Goal: Information Seeking & Learning: Learn about a topic

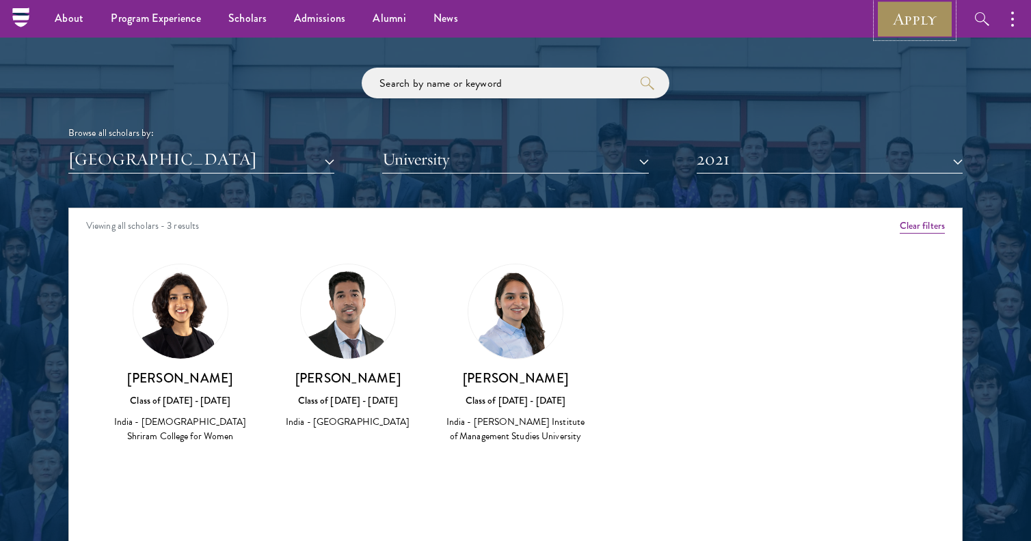
click at [930, 12] on link "Apply" at bounding box center [914, 19] width 77 height 38
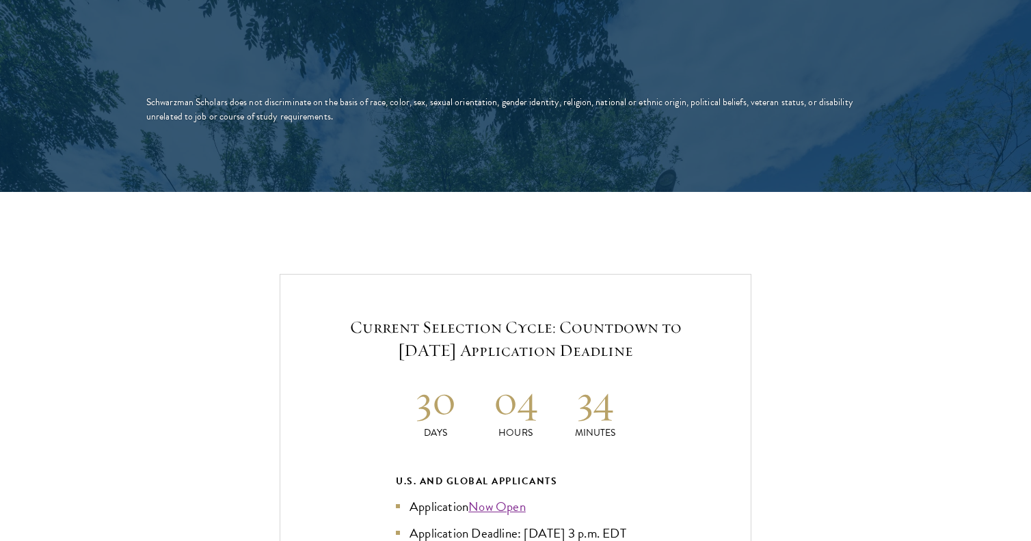
scroll to position [2918, 0]
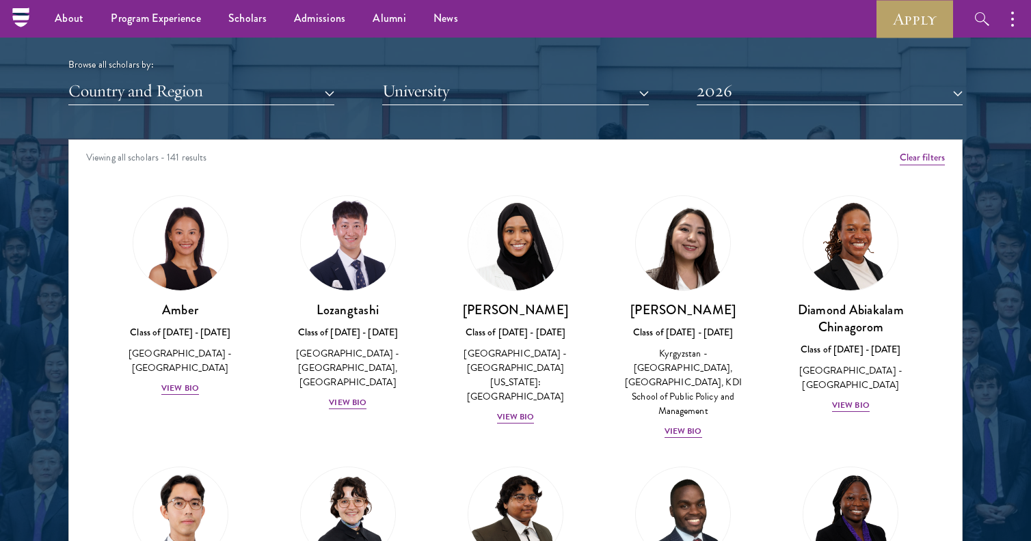
scroll to position [1669, 0]
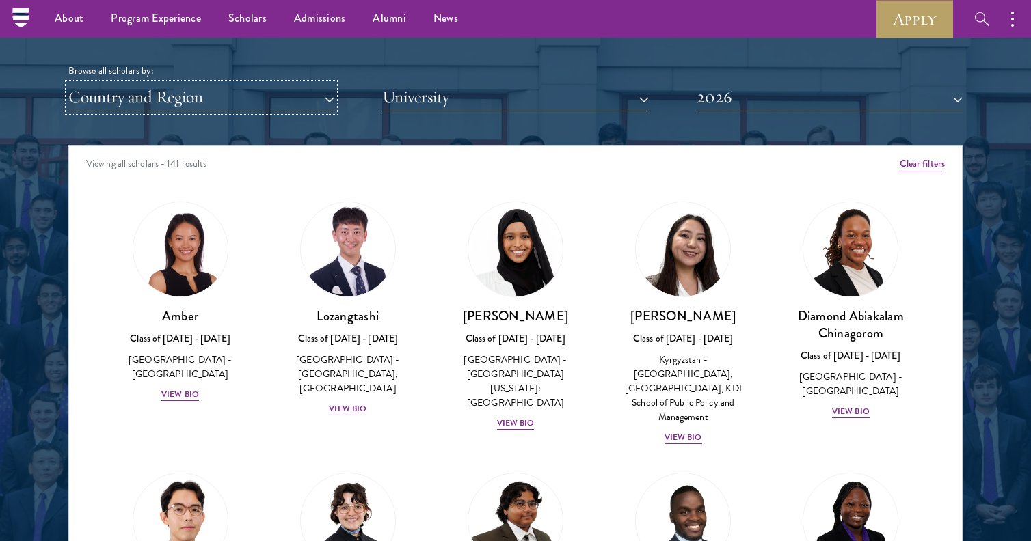
click at [228, 110] on button "Country and Region" at bounding box center [201, 97] width 266 height 28
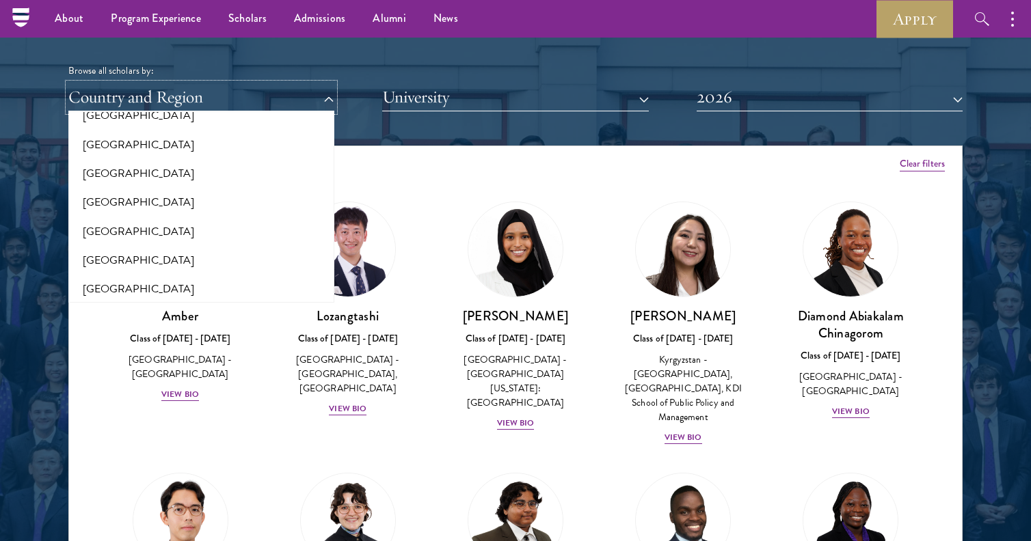
scroll to position [746, 0]
click at [203, 250] on button "[GEOGRAPHIC_DATA]" at bounding box center [201, 260] width 258 height 29
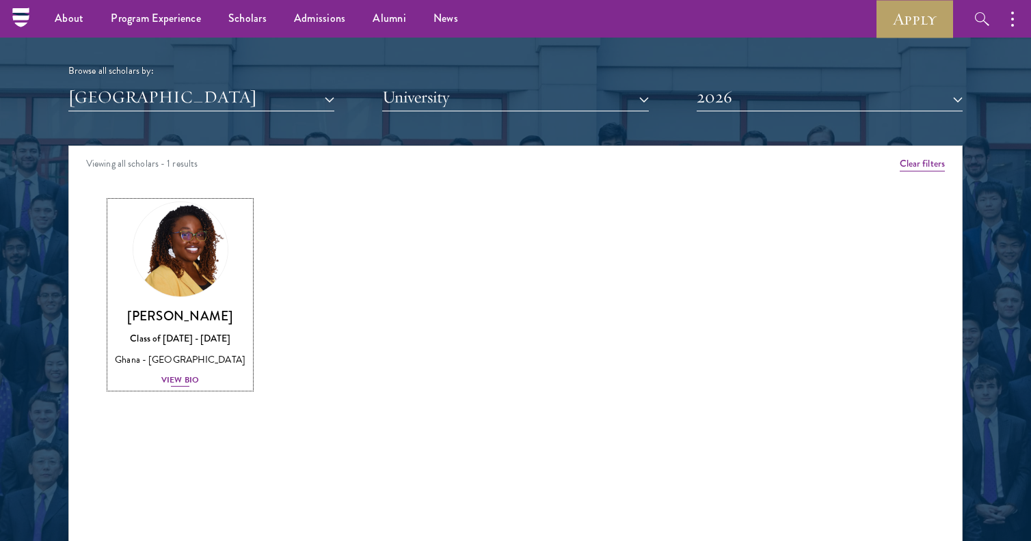
click at [198, 375] on div "View Bio" at bounding box center [180, 380] width 38 height 13
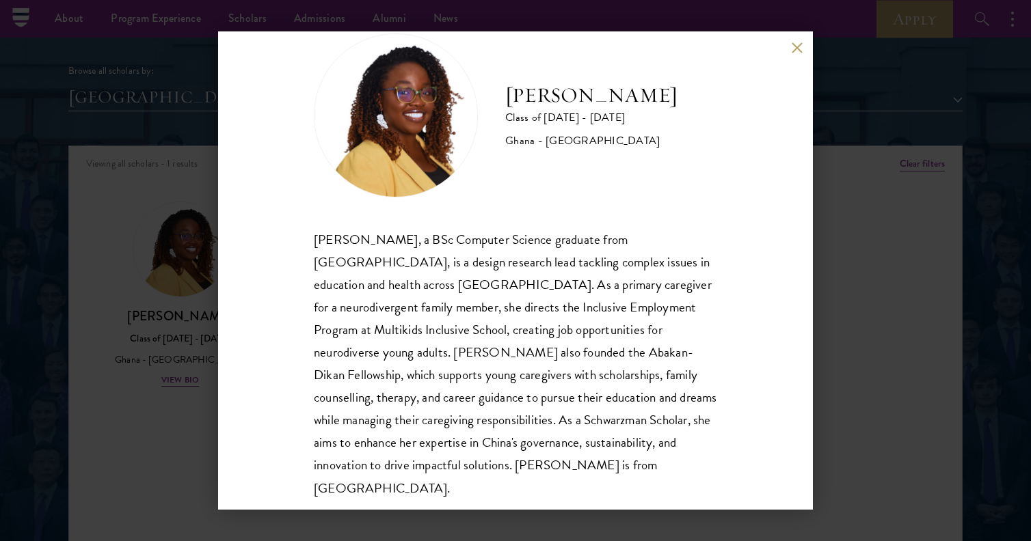
scroll to position [46, 0]
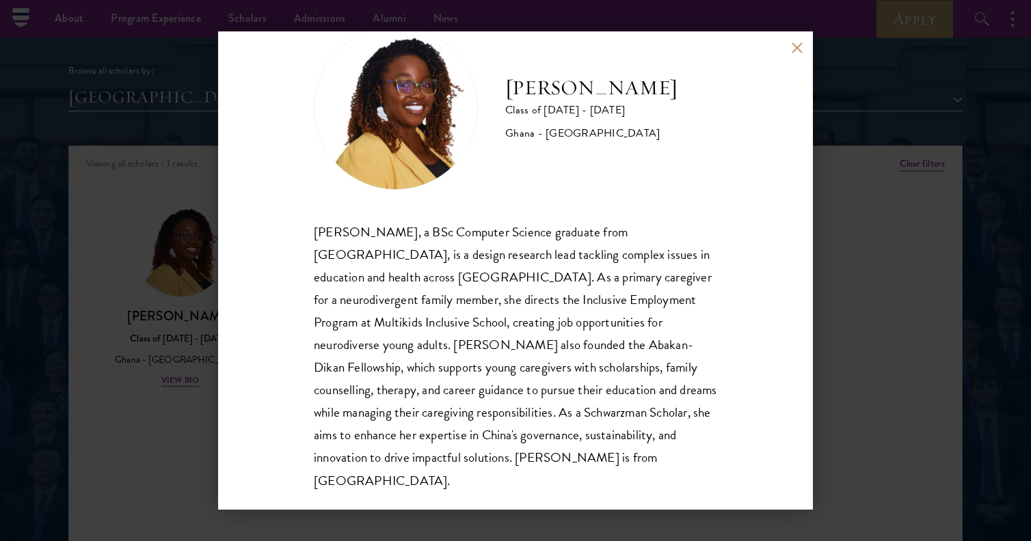
click at [198, 422] on div "Sasha Ofori Class of 2025 - 2026 Ghana - Ashesi University Sasha Ofori, a BSc C…" at bounding box center [515, 270] width 1031 height 541
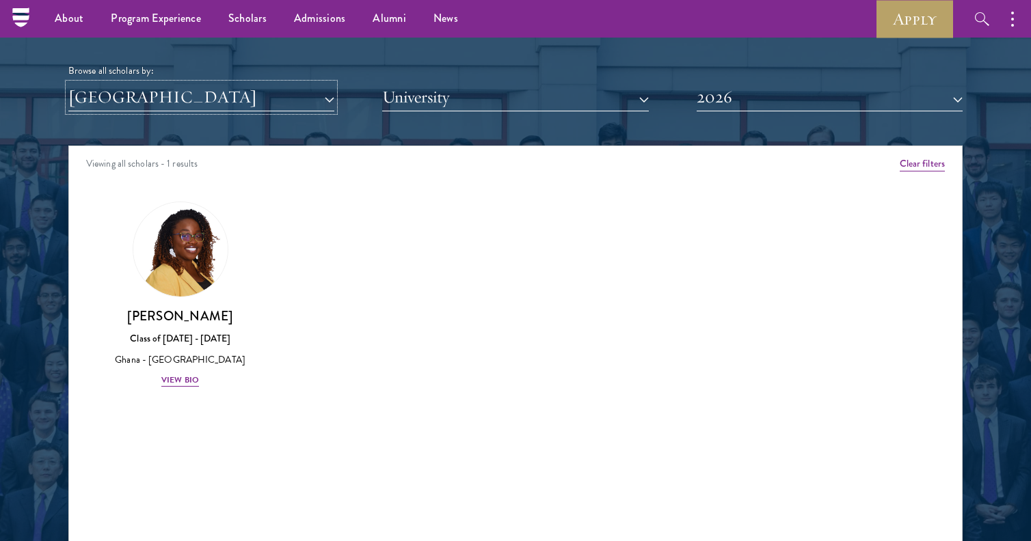
click at [295, 105] on button "[GEOGRAPHIC_DATA]" at bounding box center [201, 97] width 266 height 28
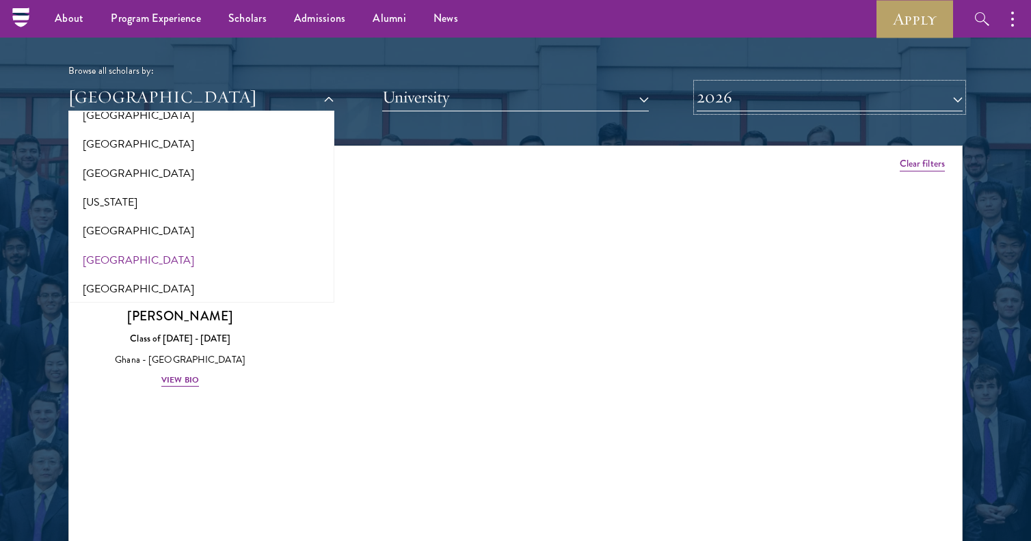
click at [772, 98] on button "2026" at bounding box center [829, 97] width 266 height 28
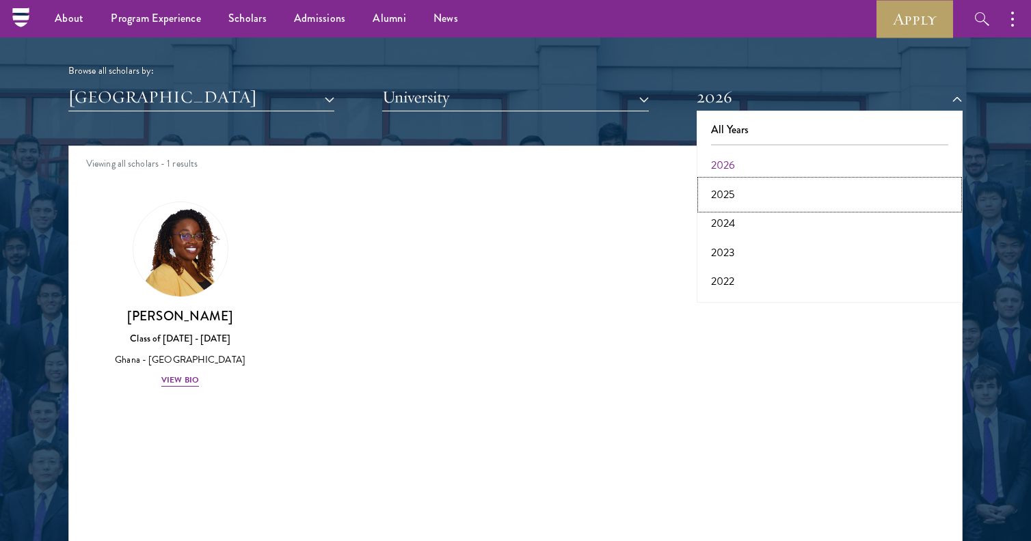
click at [776, 188] on button "2025" at bounding box center [830, 194] width 258 height 29
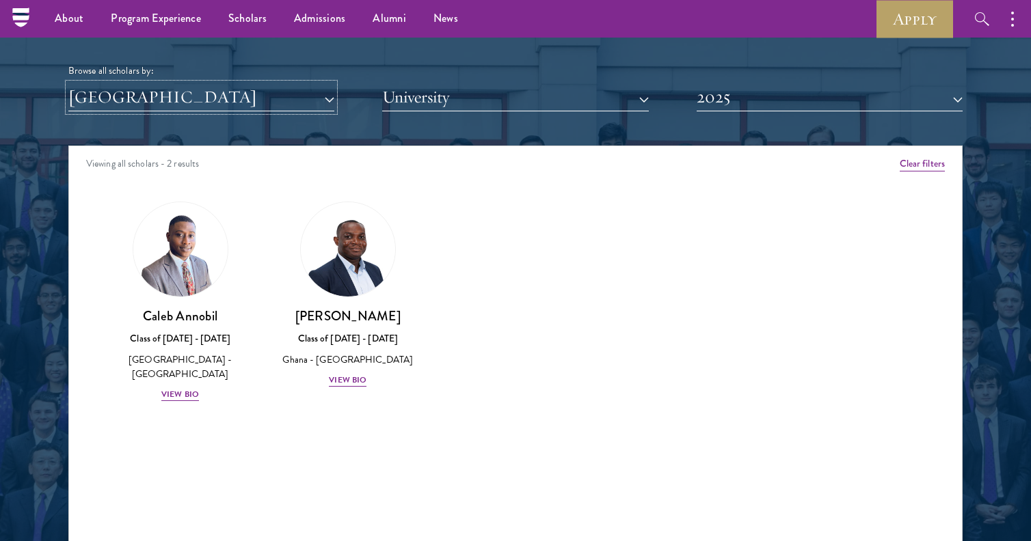
click at [282, 103] on button "[GEOGRAPHIC_DATA]" at bounding box center [201, 97] width 266 height 28
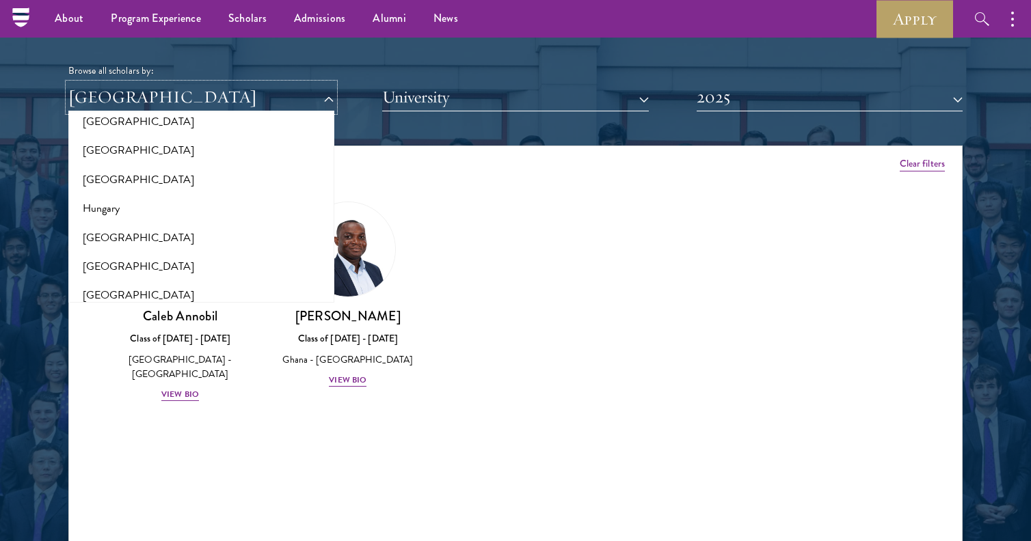
scroll to position [983, 0]
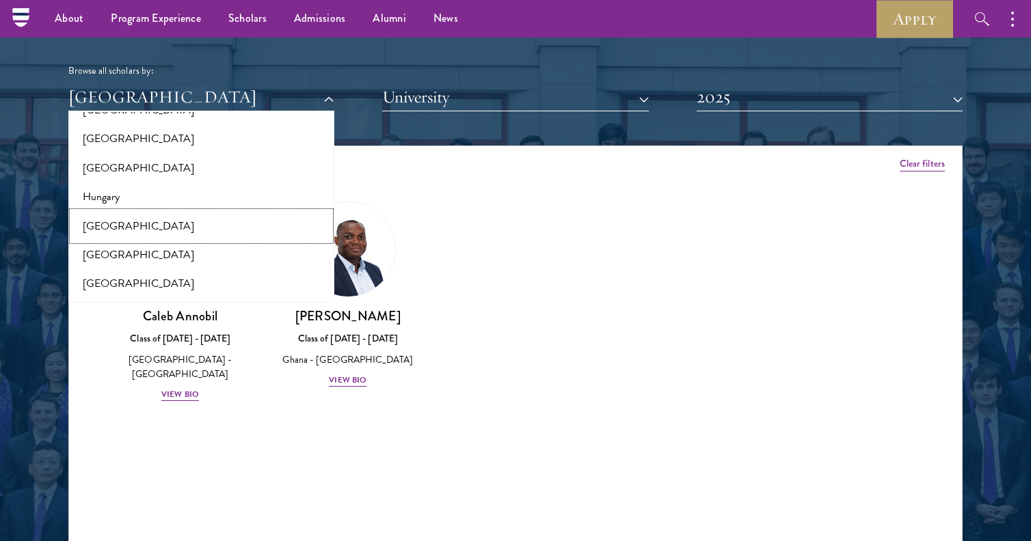
click at [264, 223] on button "[GEOGRAPHIC_DATA]" at bounding box center [201, 226] width 258 height 29
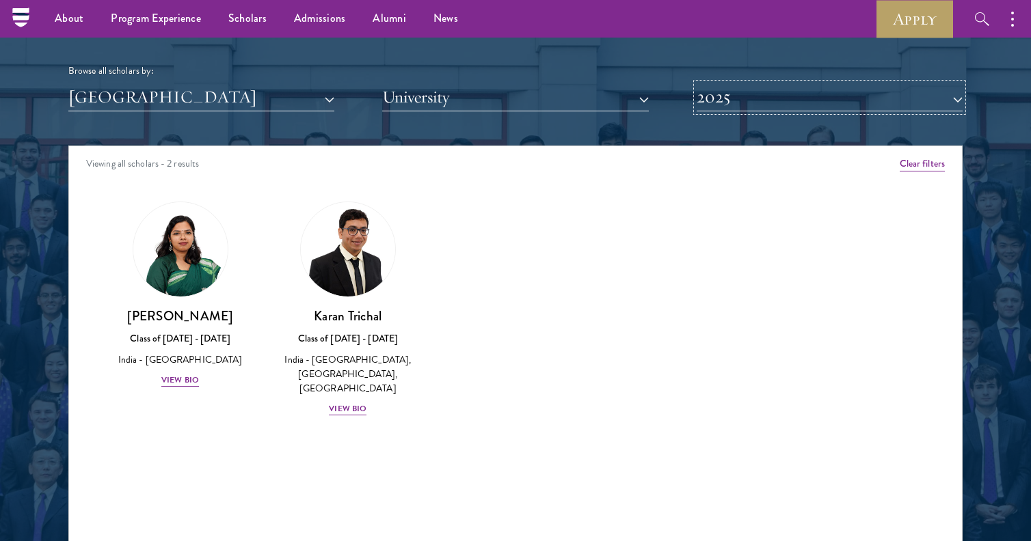
click at [770, 91] on button "2025" at bounding box center [829, 97] width 266 height 28
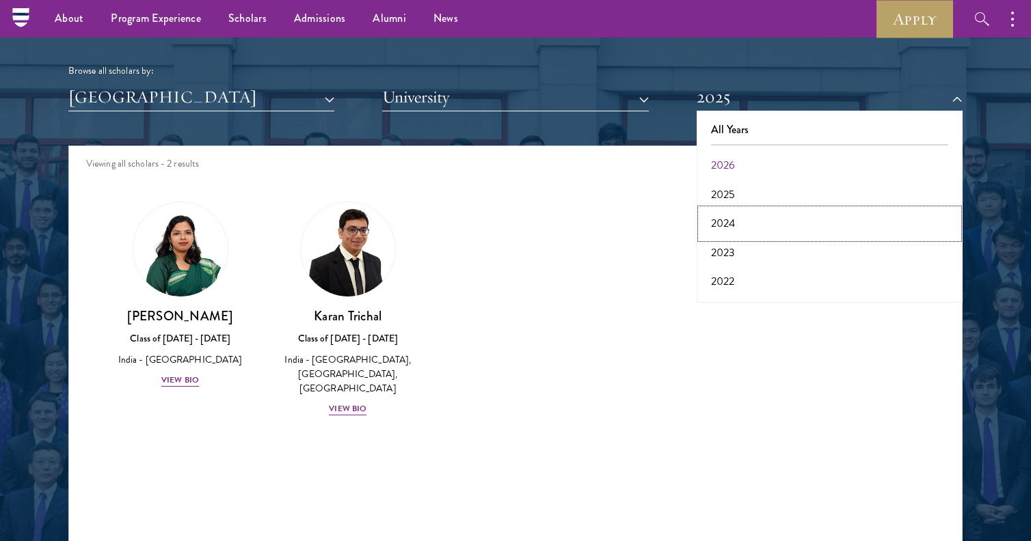
click at [741, 232] on button "2024" at bounding box center [830, 223] width 258 height 29
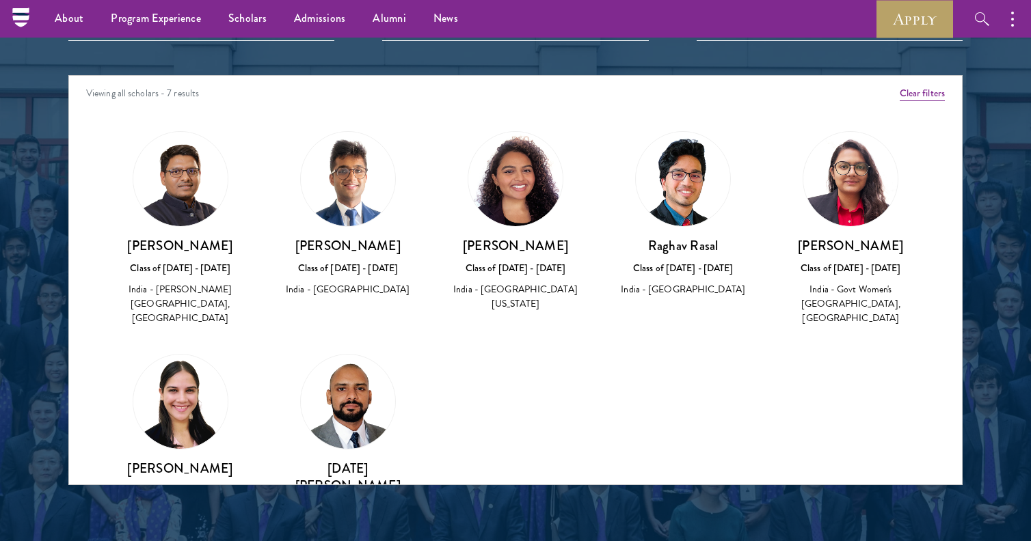
scroll to position [1675, 0]
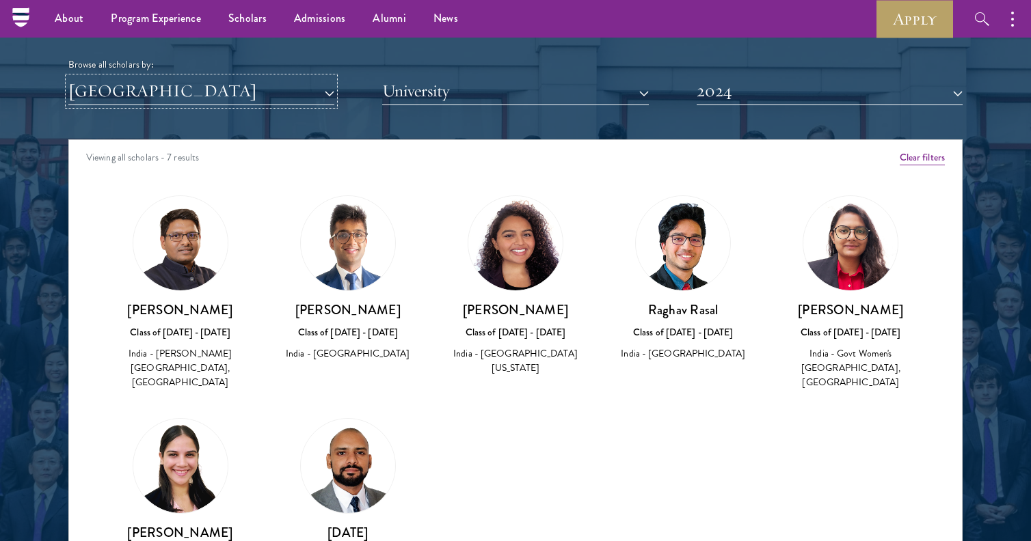
click at [293, 98] on button "[GEOGRAPHIC_DATA]" at bounding box center [201, 91] width 266 height 28
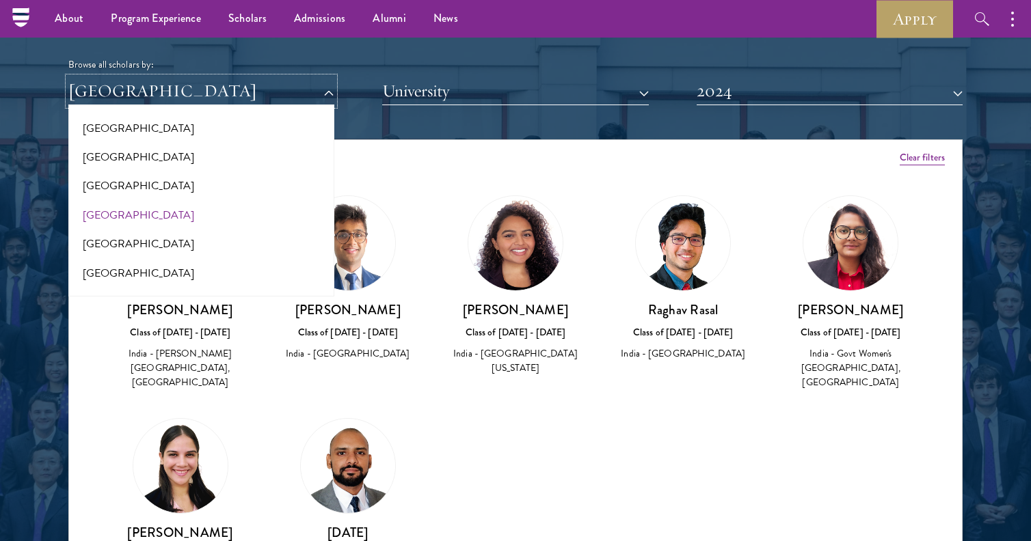
scroll to position [1978, 0]
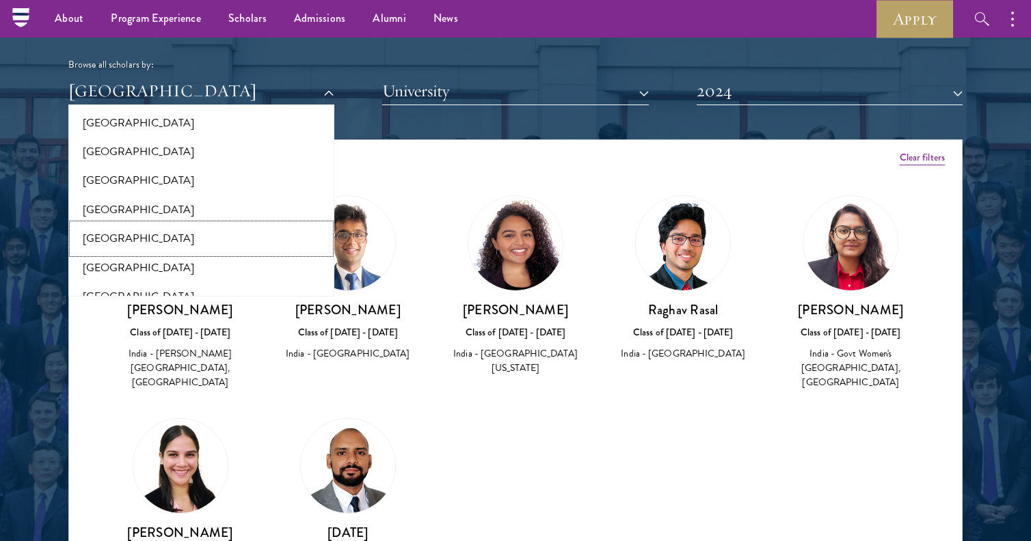
click at [251, 241] on button "[GEOGRAPHIC_DATA]" at bounding box center [201, 238] width 258 height 29
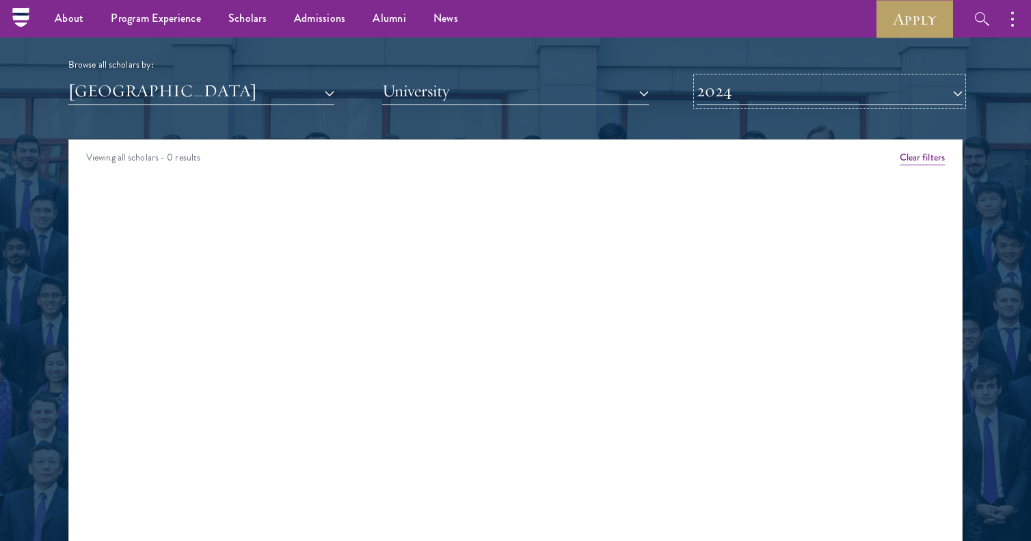
click at [755, 97] on button "2024" at bounding box center [829, 91] width 266 height 28
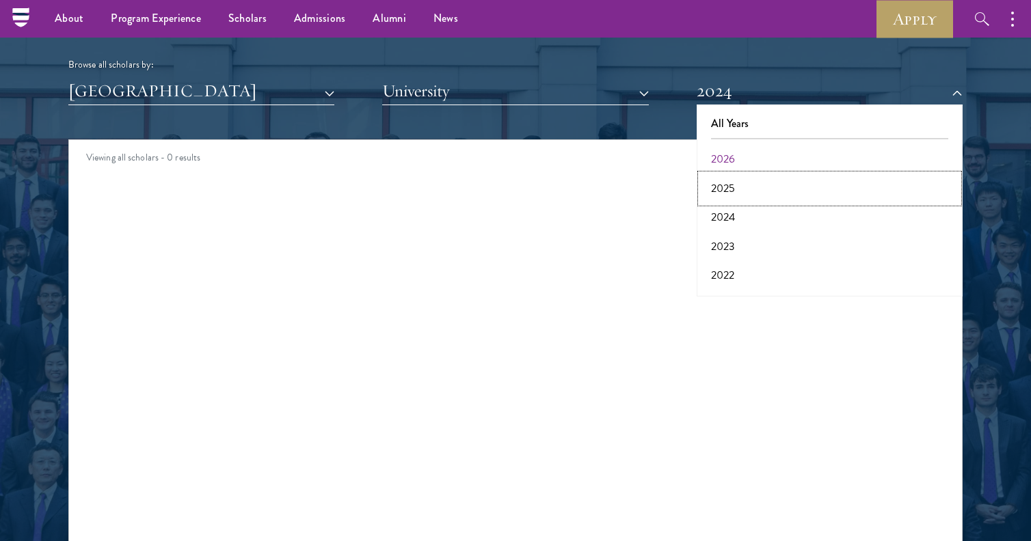
click at [765, 195] on button "2025" at bounding box center [830, 188] width 258 height 29
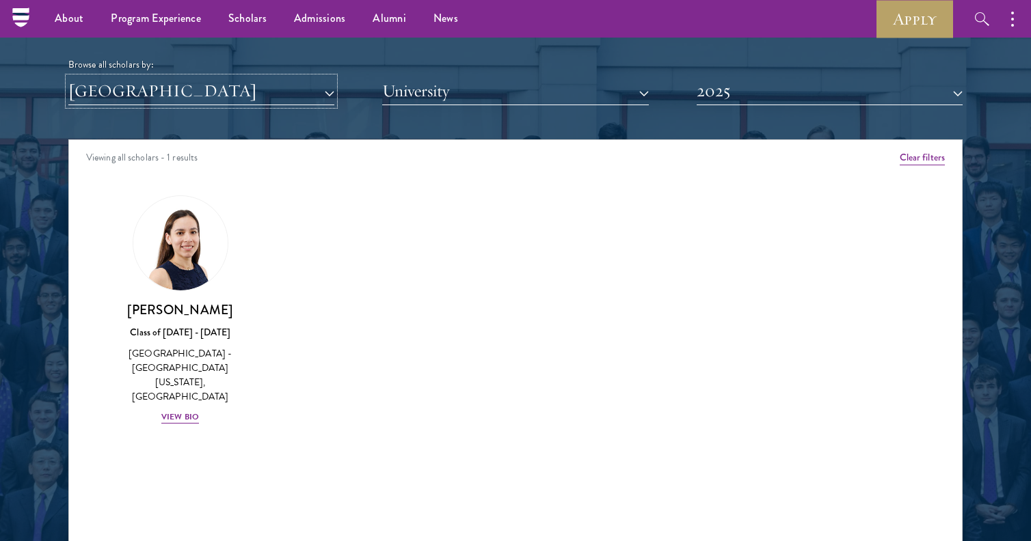
click at [290, 100] on button "[GEOGRAPHIC_DATA]" at bounding box center [201, 91] width 266 height 28
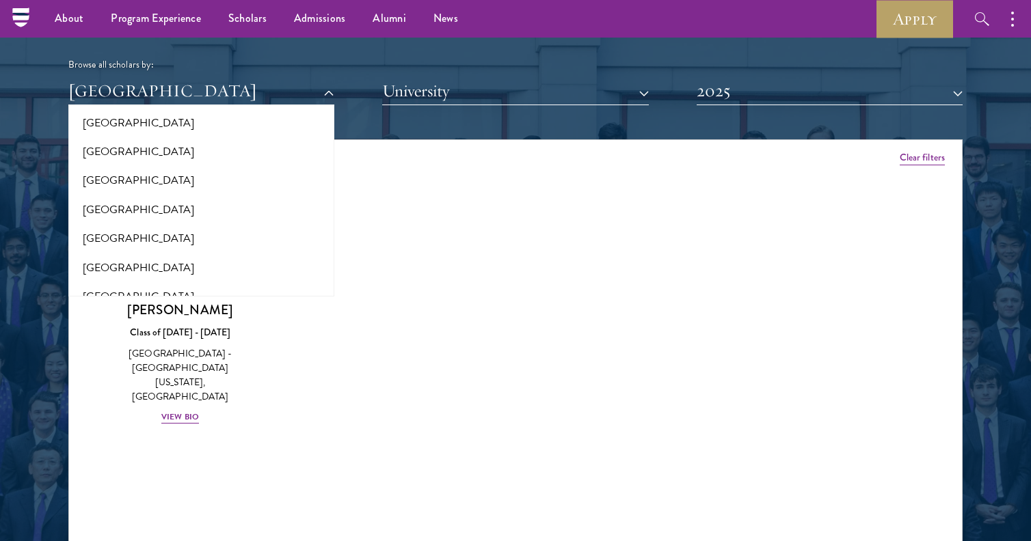
click at [414, 172] on div "Viewing all scholars - 1 results" at bounding box center [515, 159] width 893 height 38
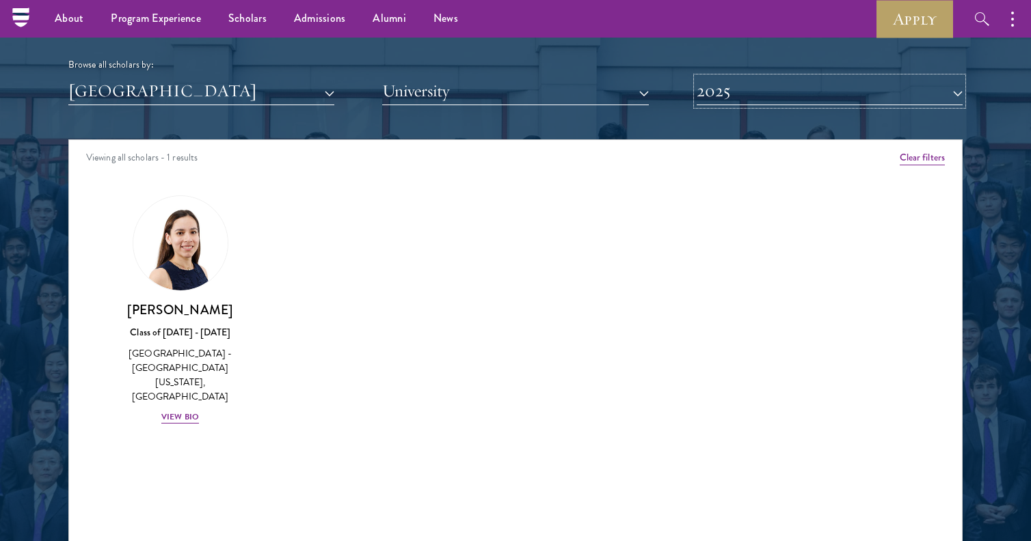
click at [773, 90] on button "2025" at bounding box center [829, 91] width 266 height 28
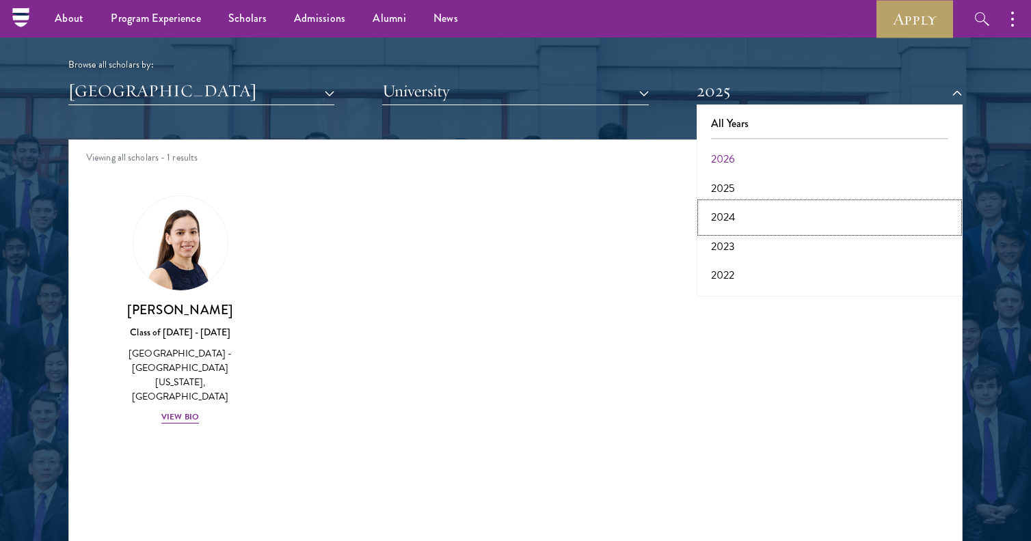
click at [772, 215] on button "2024" at bounding box center [830, 217] width 258 height 29
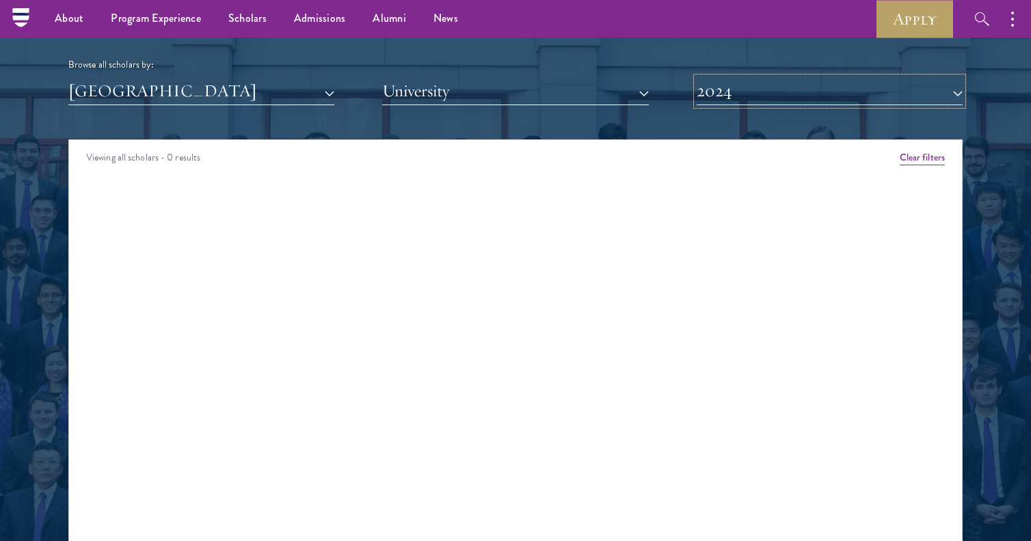
click at [766, 93] on button "2024" at bounding box center [829, 91] width 266 height 28
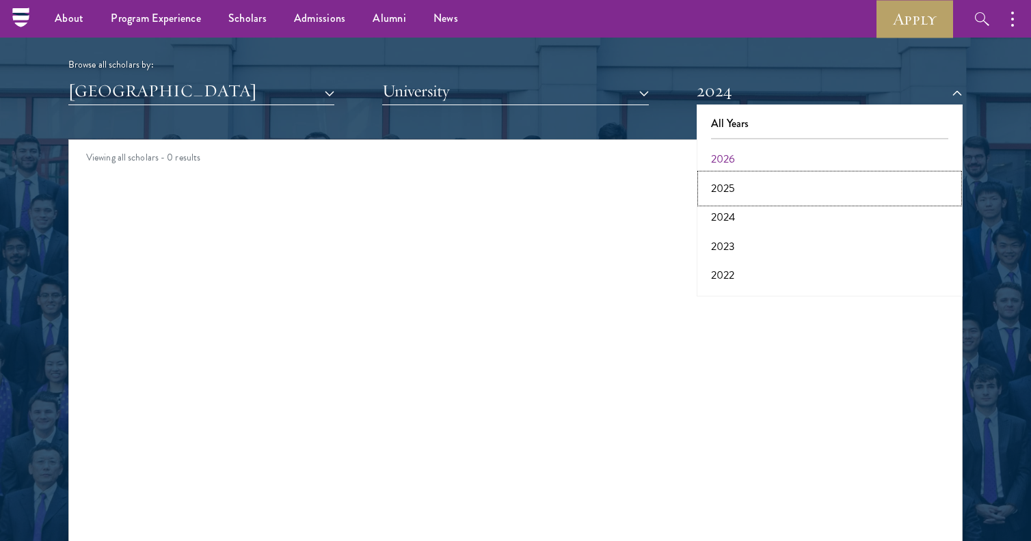
click at [768, 185] on button "2025" at bounding box center [830, 188] width 258 height 29
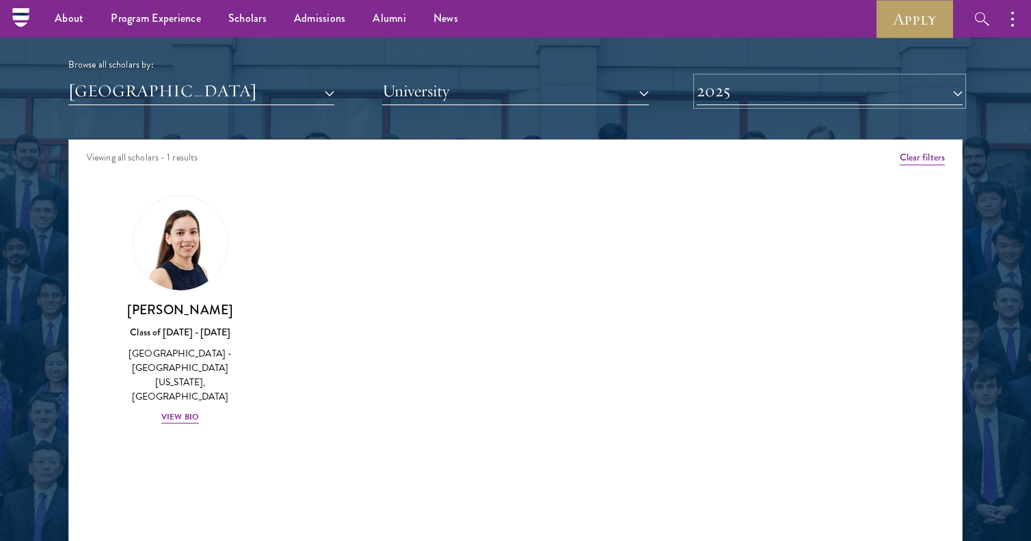
click at [765, 95] on button "2025" at bounding box center [829, 91] width 266 height 28
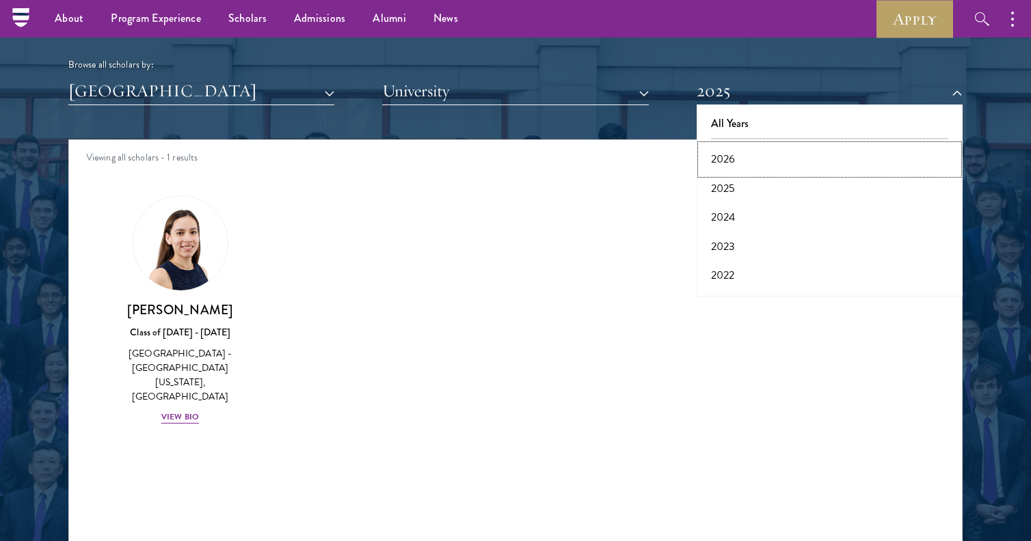
click at [765, 154] on button "2026" at bounding box center [830, 159] width 258 height 29
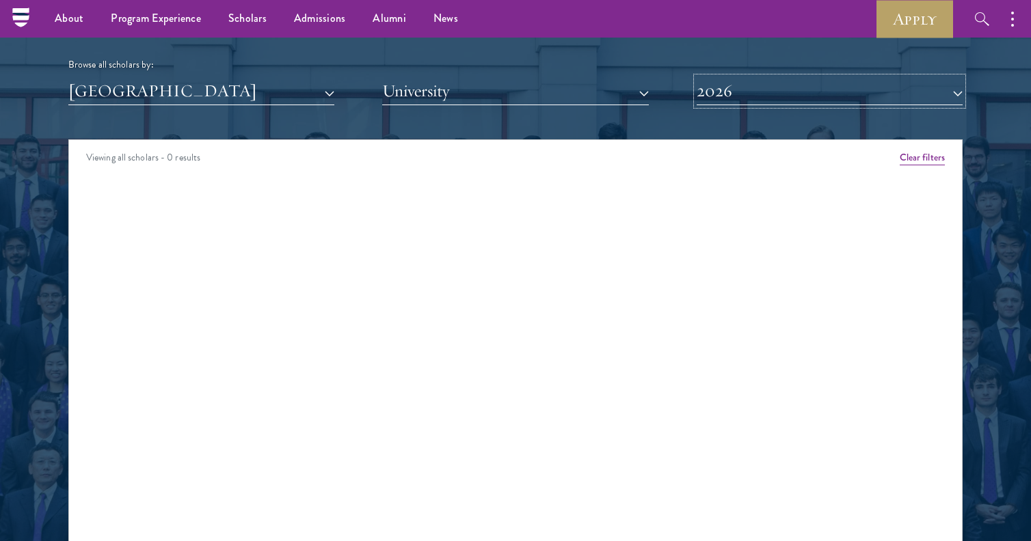
click at [761, 87] on button "2026" at bounding box center [829, 91] width 266 height 28
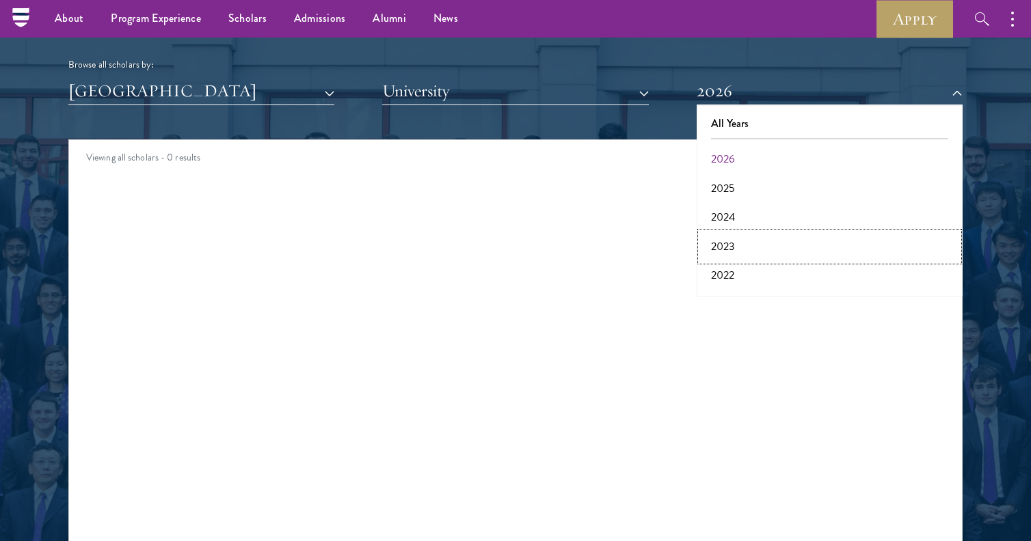
click at [750, 249] on button "2023" at bounding box center [830, 246] width 258 height 29
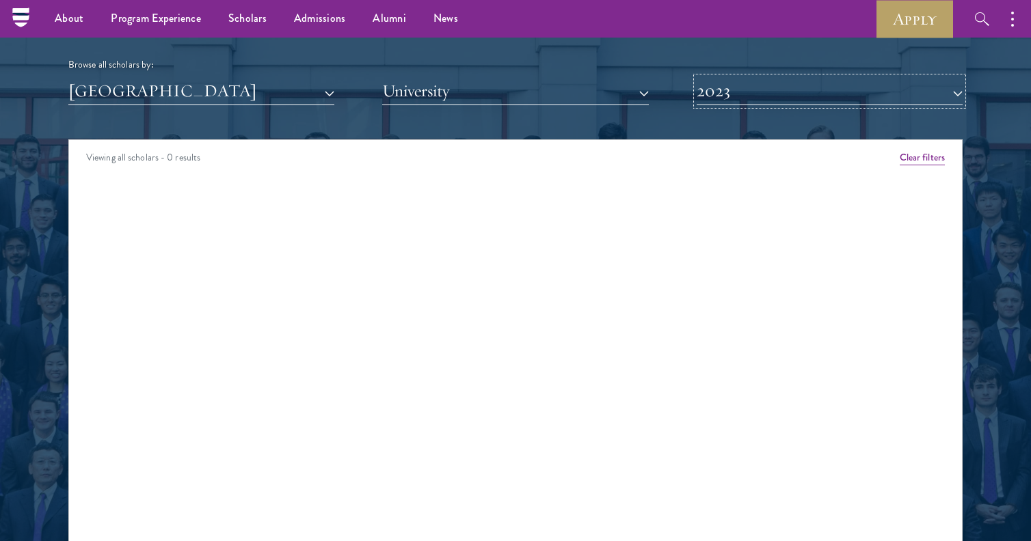
click at [740, 94] on button "2023" at bounding box center [829, 91] width 266 height 28
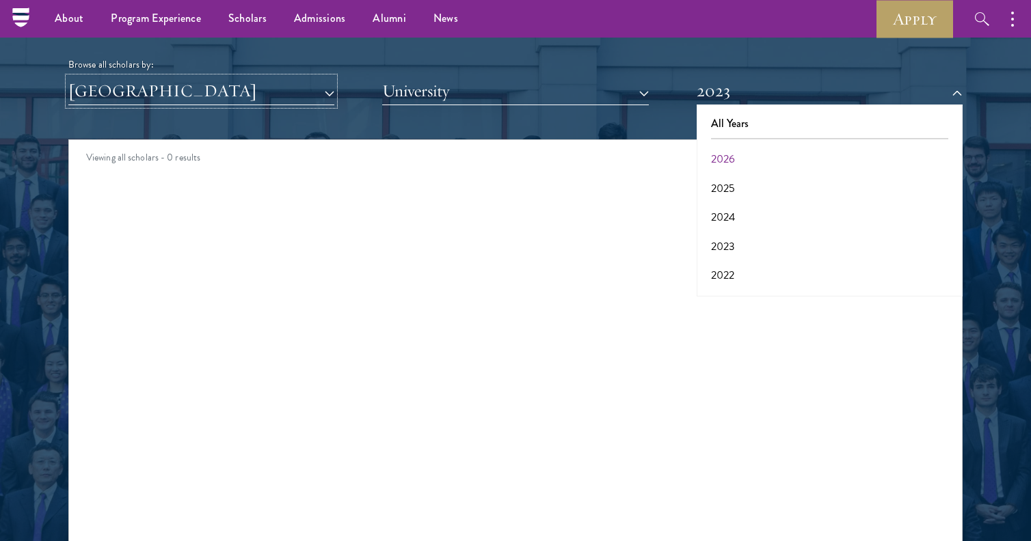
click at [237, 100] on button "[GEOGRAPHIC_DATA]" at bounding box center [201, 91] width 266 height 28
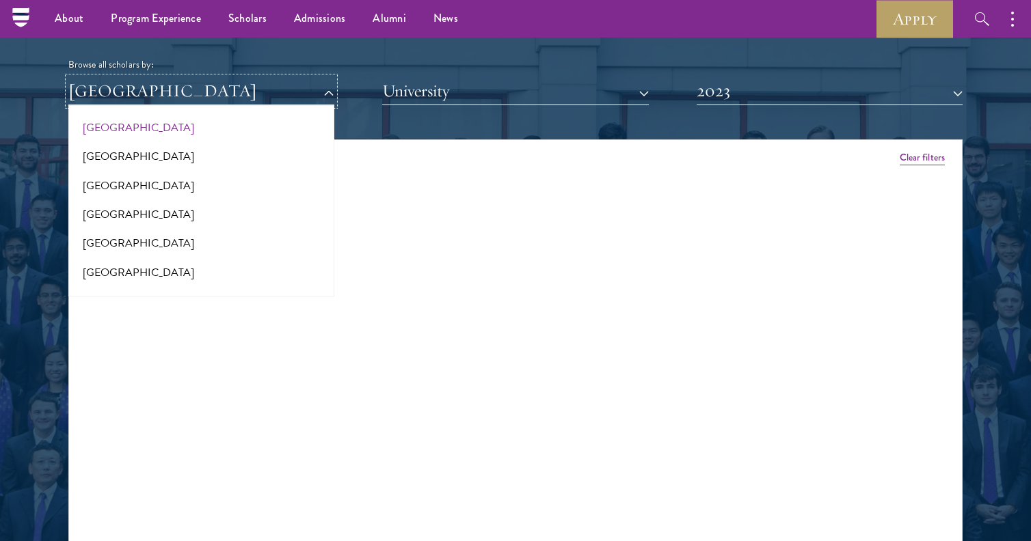
scroll to position [862, 0]
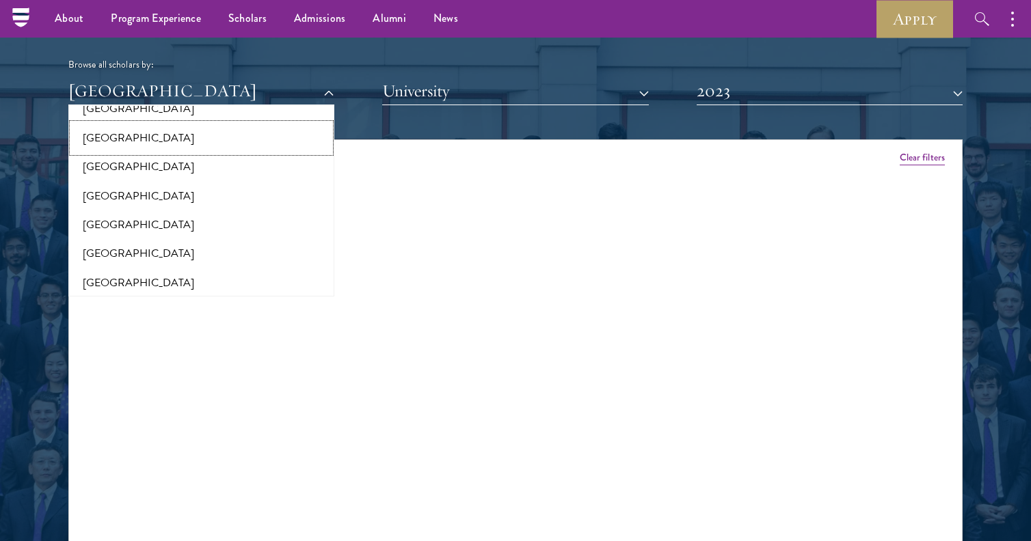
click at [243, 150] on button "[GEOGRAPHIC_DATA]" at bounding box center [201, 138] width 258 height 29
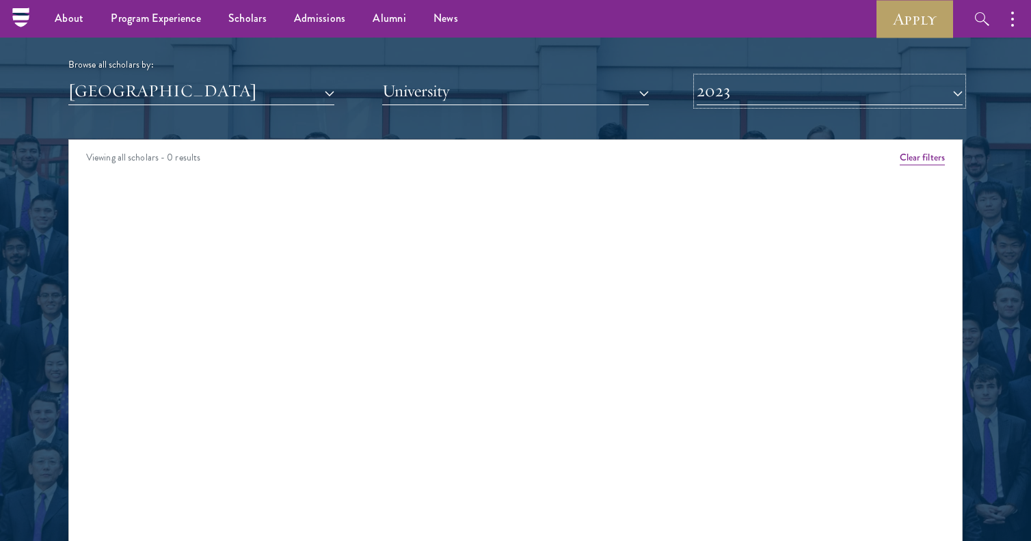
click at [709, 99] on button "2023" at bounding box center [829, 91] width 266 height 28
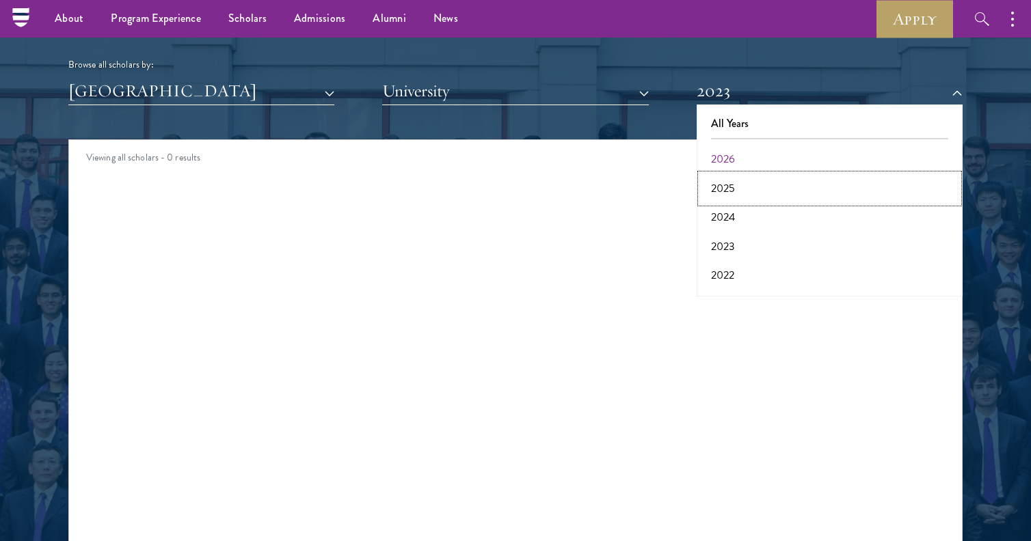
click at [732, 196] on button "2025" at bounding box center [830, 188] width 258 height 29
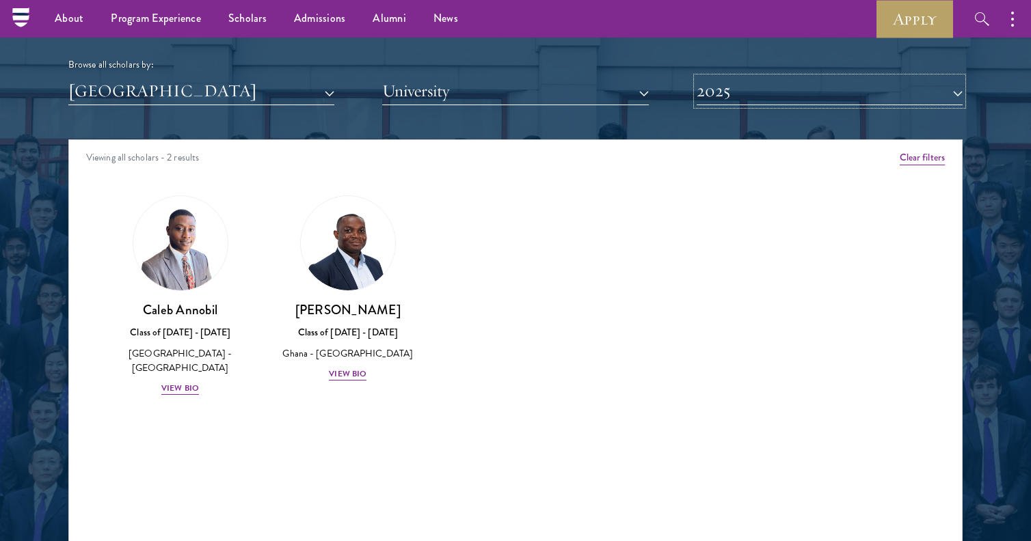
click at [718, 103] on button "2025" at bounding box center [829, 91] width 266 height 28
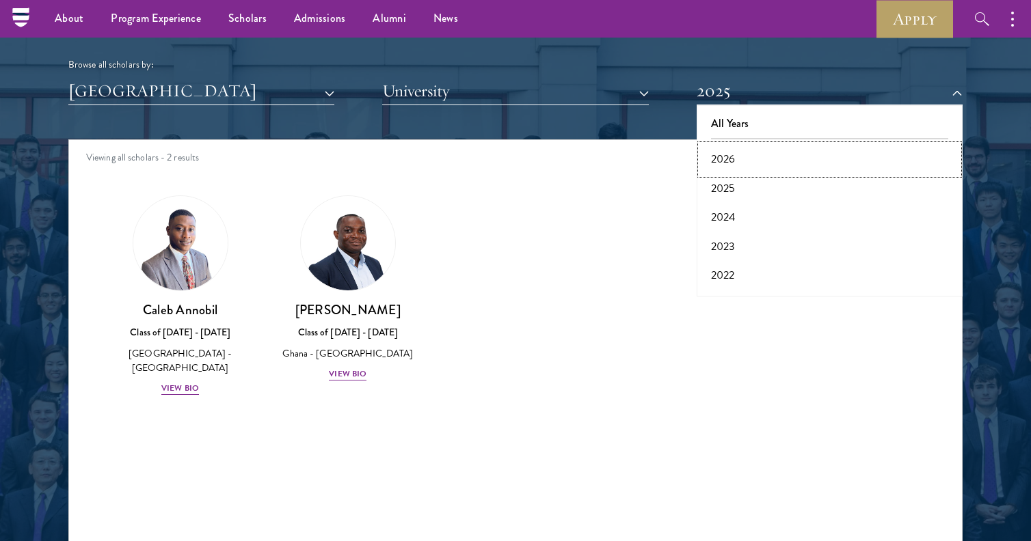
click at [733, 156] on button "2026" at bounding box center [830, 159] width 258 height 29
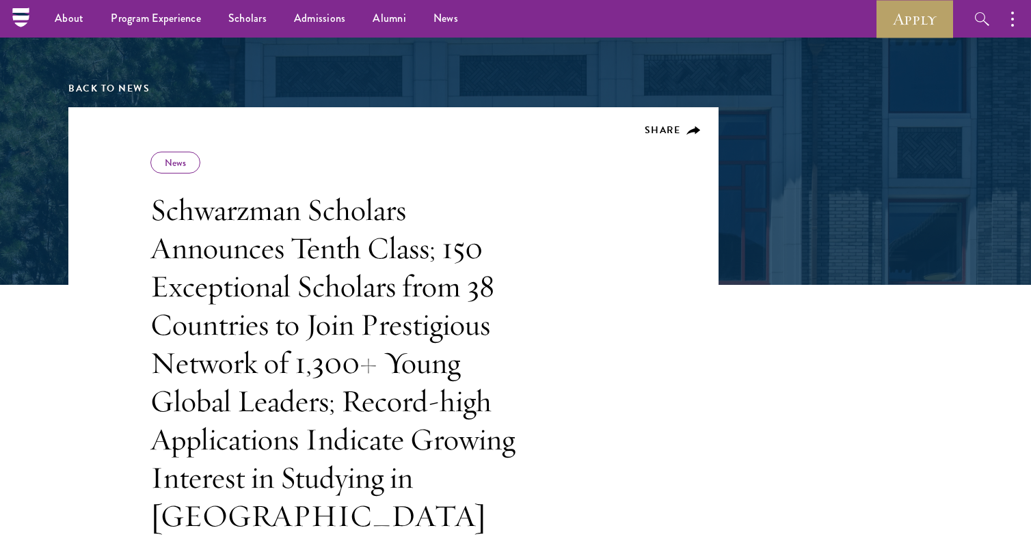
scroll to position [140, 0]
